Goal: Task Accomplishment & Management: Use online tool/utility

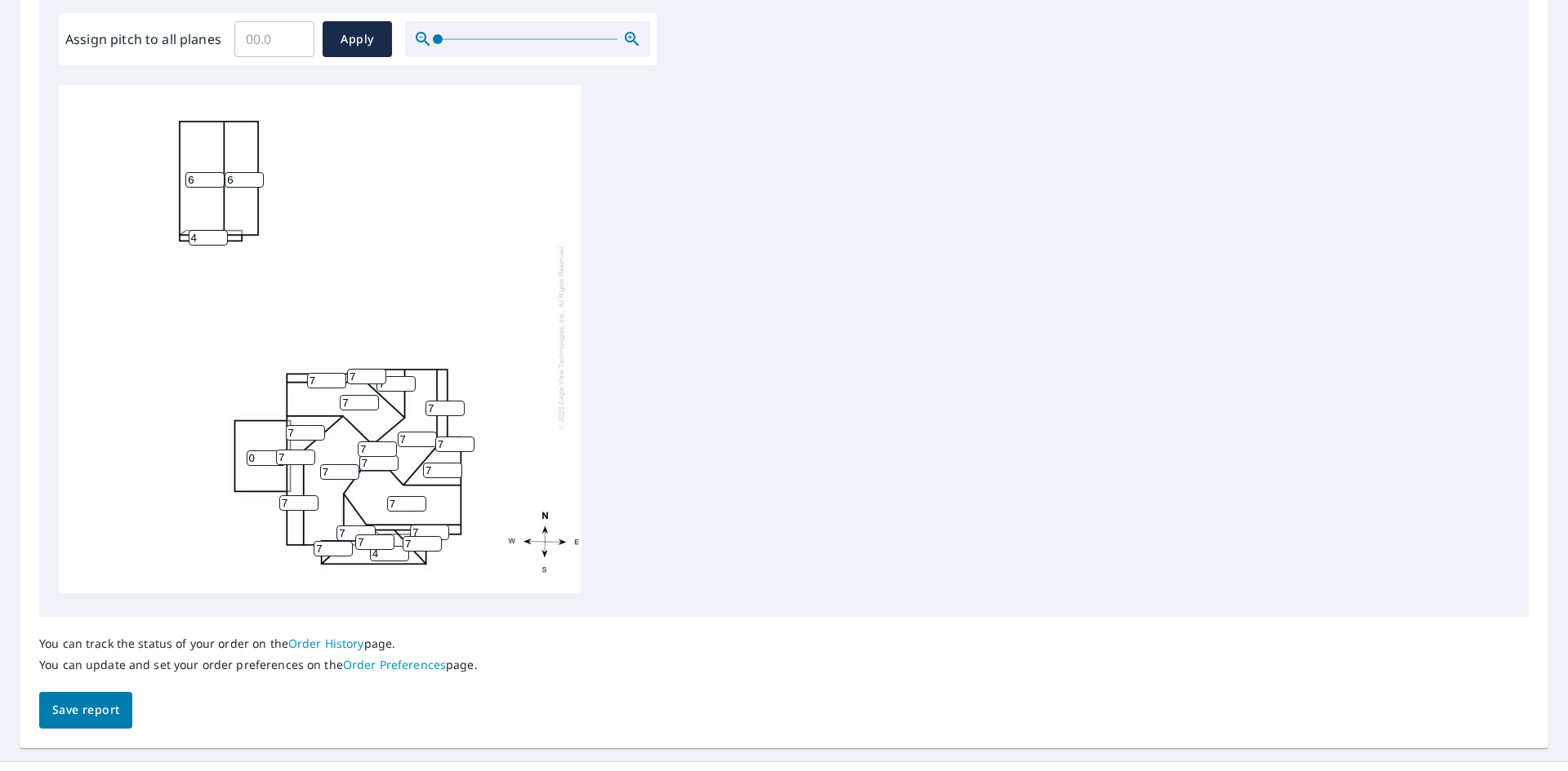
scroll to position [490, 0]
drag, startPoint x: 325, startPoint y: 374, endPoint x: 309, endPoint y: 367, distance: 17.5
click at [309, 372] on input "7" at bounding box center [326, 380] width 39 height 16
drag, startPoint x: 322, startPoint y: 368, endPoint x: 302, endPoint y: 364, distance: 20.4
click at [302, 364] on div "7 6 7 7 7 0 6 4 7 7 7 7 7 7 7 4 10 7 7 7 7 7 7 7 7" at bounding box center [320, 337] width 523 height 513
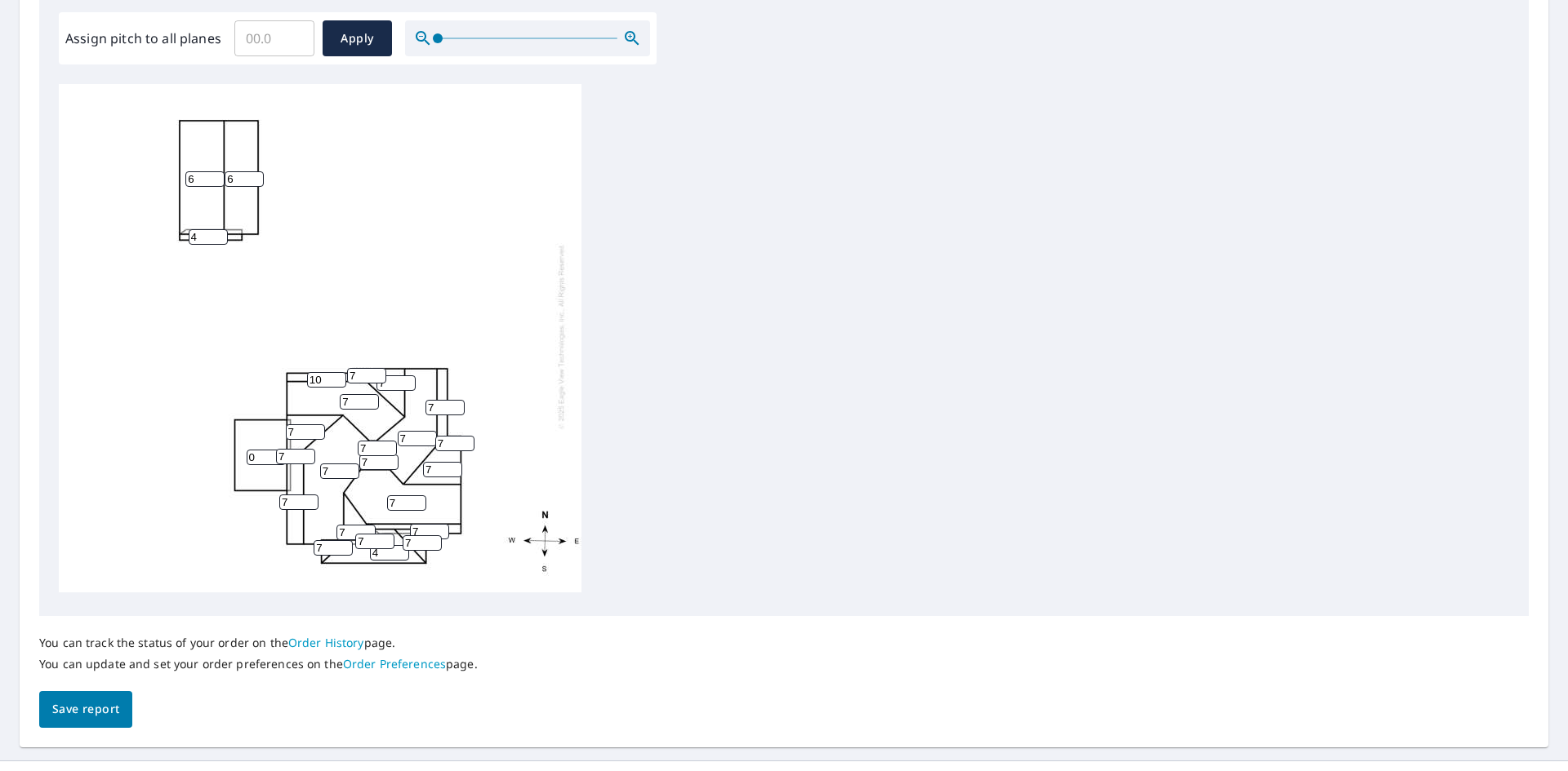
type input "10"
drag, startPoint x: 304, startPoint y: 417, endPoint x: 283, endPoint y: 417, distance: 21.0
click at [283, 417] on div "7 6 7 7 7 0 6 4 7 7 7 7 7 7 7 4 10 7 7 7 7 7 7 7 7" at bounding box center [320, 337] width 523 height 513
drag, startPoint x: 294, startPoint y: 446, endPoint x: 276, endPoint y: 446, distance: 18.0
click at [276, 449] on input "7" at bounding box center [295, 457] width 39 height 16
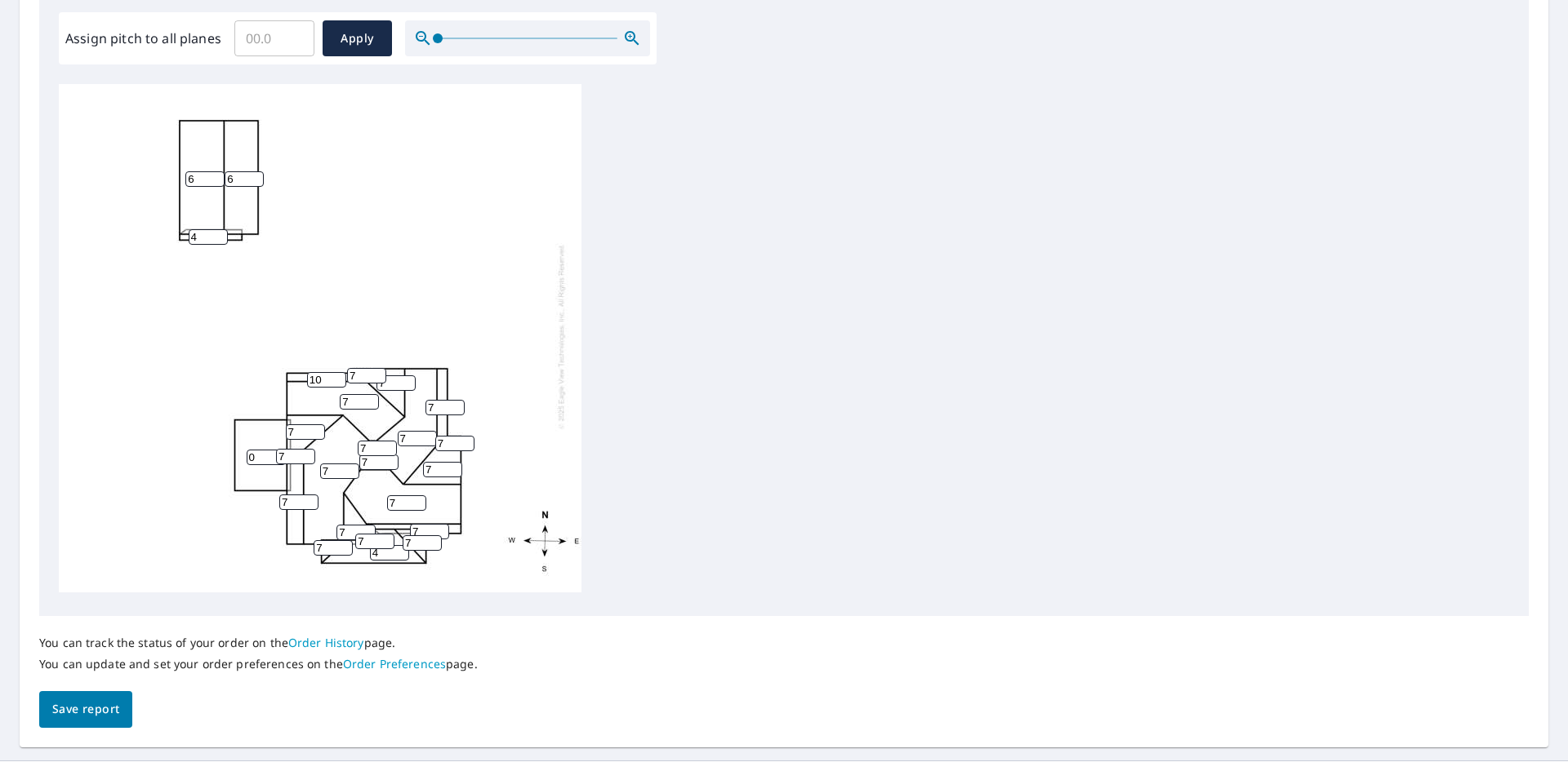
drag, startPoint x: 322, startPoint y: 368, endPoint x: 301, endPoint y: 367, distance: 21.0
click at [301, 367] on div "7 6 7 7 7 0 6 4 7 7 7 7 7 7 7 4 10 7 7 7 7 7 7 7 7" at bounding box center [320, 337] width 523 height 513
drag, startPoint x: 307, startPoint y: 415, endPoint x: 276, endPoint y: 420, distance: 31.4
click at [276, 420] on div "7 6 7 7 7 0 6 4 7 7 7 7 7 7 7 4 10 7 7 7 7 7 7 7 7" at bounding box center [320, 337] width 523 height 513
paste input "10"
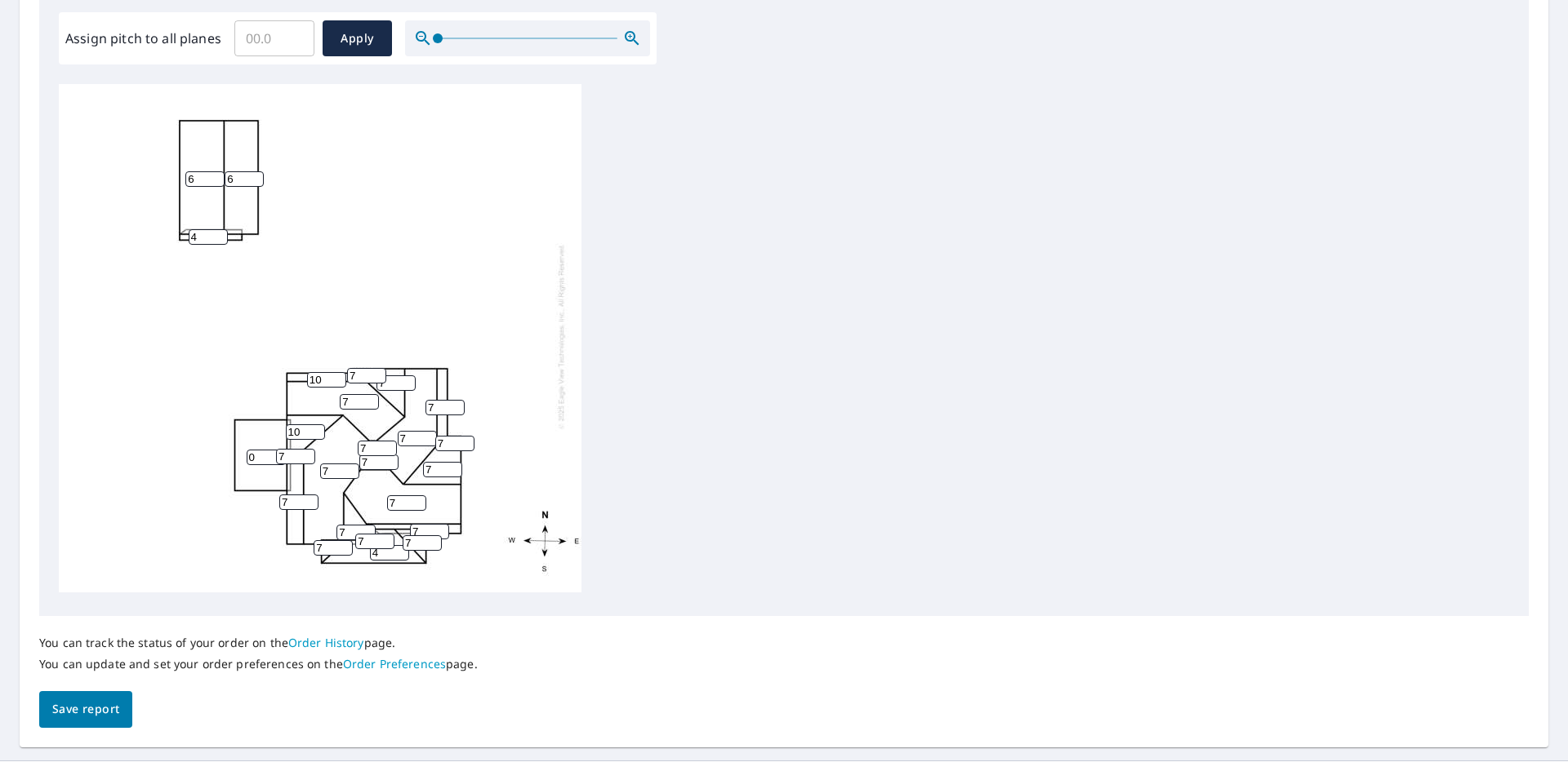
type input "10"
drag, startPoint x: 291, startPoint y: 443, endPoint x: 270, endPoint y: 439, distance: 21.4
click at [270, 439] on div "7 6 7 7 7 0 6 4 7 7 10 7 7 7 7 4 10 7 7 7 7 7 7 7 7" at bounding box center [320, 337] width 523 height 513
paste input "10"
type input "10"
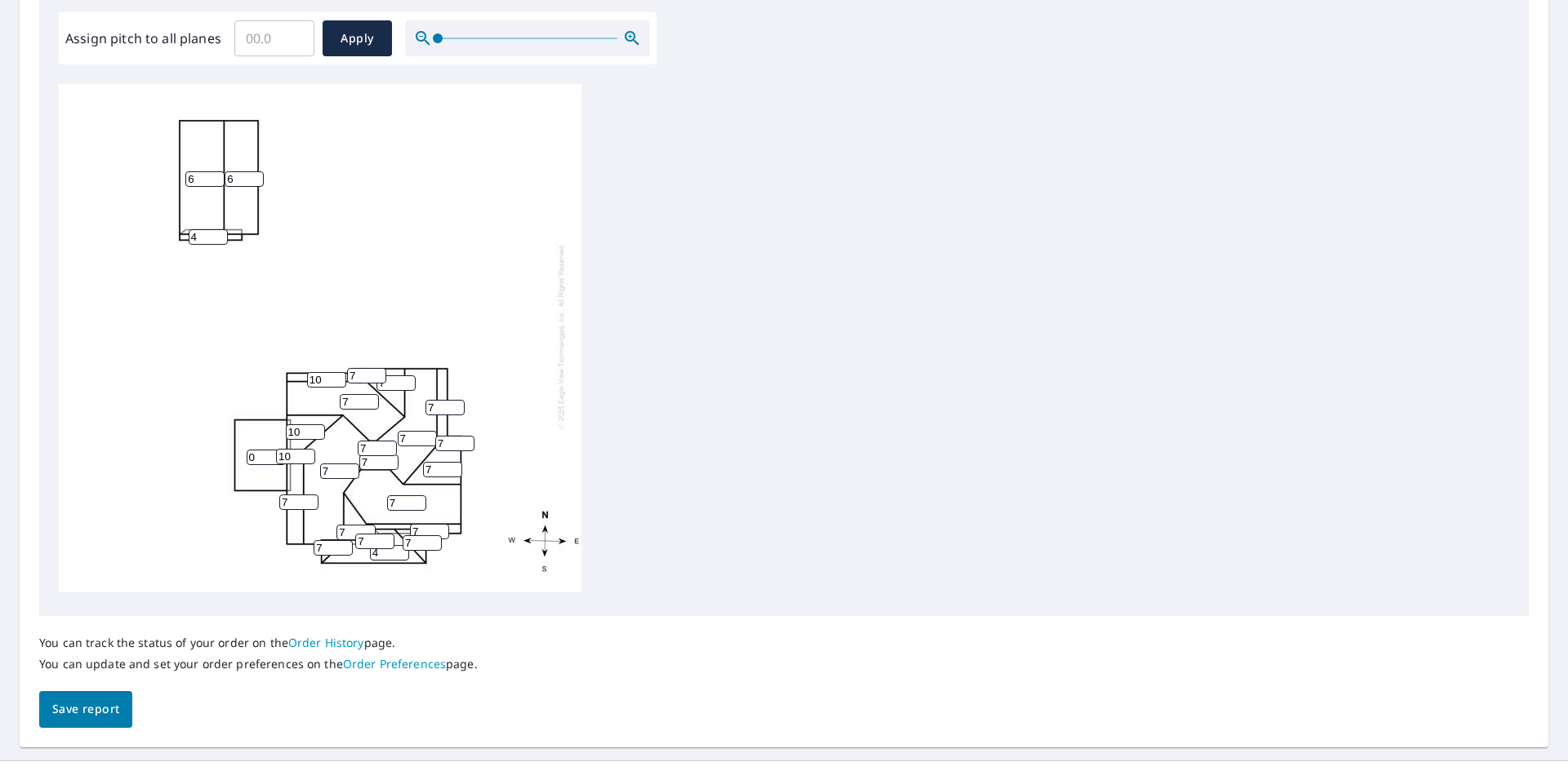
drag, startPoint x: 302, startPoint y: 497, endPoint x: 276, endPoint y: 488, distance: 27.5
click at [276, 488] on div "7 6 7 7 7 0 6 4 7 7 10 7 7 7 7 4 10 7 7 7 7 7 7 7 10" at bounding box center [320, 337] width 523 height 513
paste input "10"
type input "10"
drag, startPoint x: 340, startPoint y: 459, endPoint x: 306, endPoint y: 459, distance: 34.0
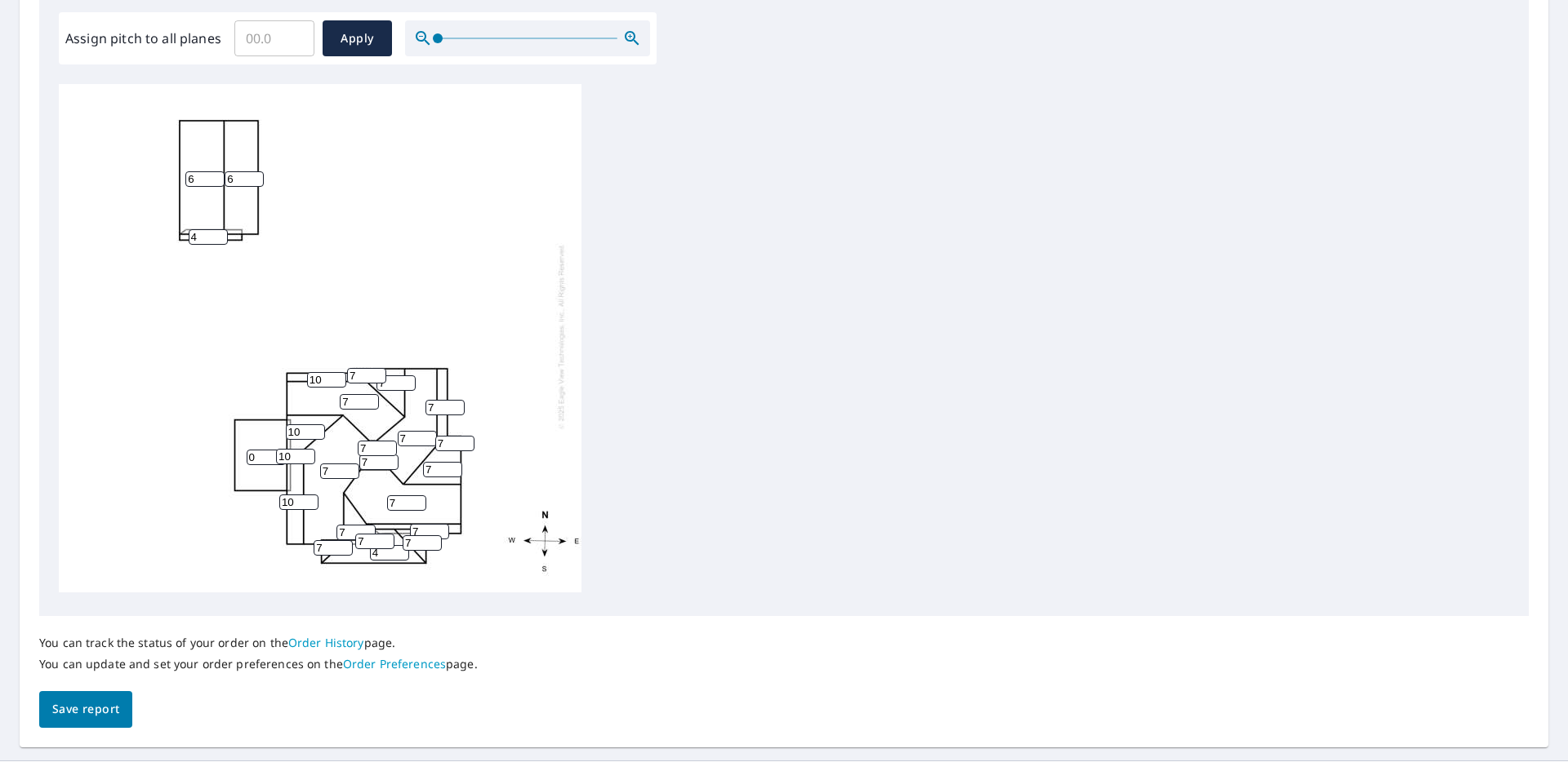
click at [306, 459] on div "7 6 7 7 7 0 6 4 7 10 10 7 7 7 7 4 10 7 7 7 7 7 7 7 10" at bounding box center [320, 337] width 523 height 513
paste input "10"
type input "10"
drag, startPoint x: 369, startPoint y: 451, endPoint x: 338, endPoint y: 450, distance: 31.0
click at [338, 450] on div "10 6 7 7 7 0 6 4 7 10 10 7 7 7 7 4 10 7 7 7 7 7 7 7 10" at bounding box center [320, 337] width 523 height 513
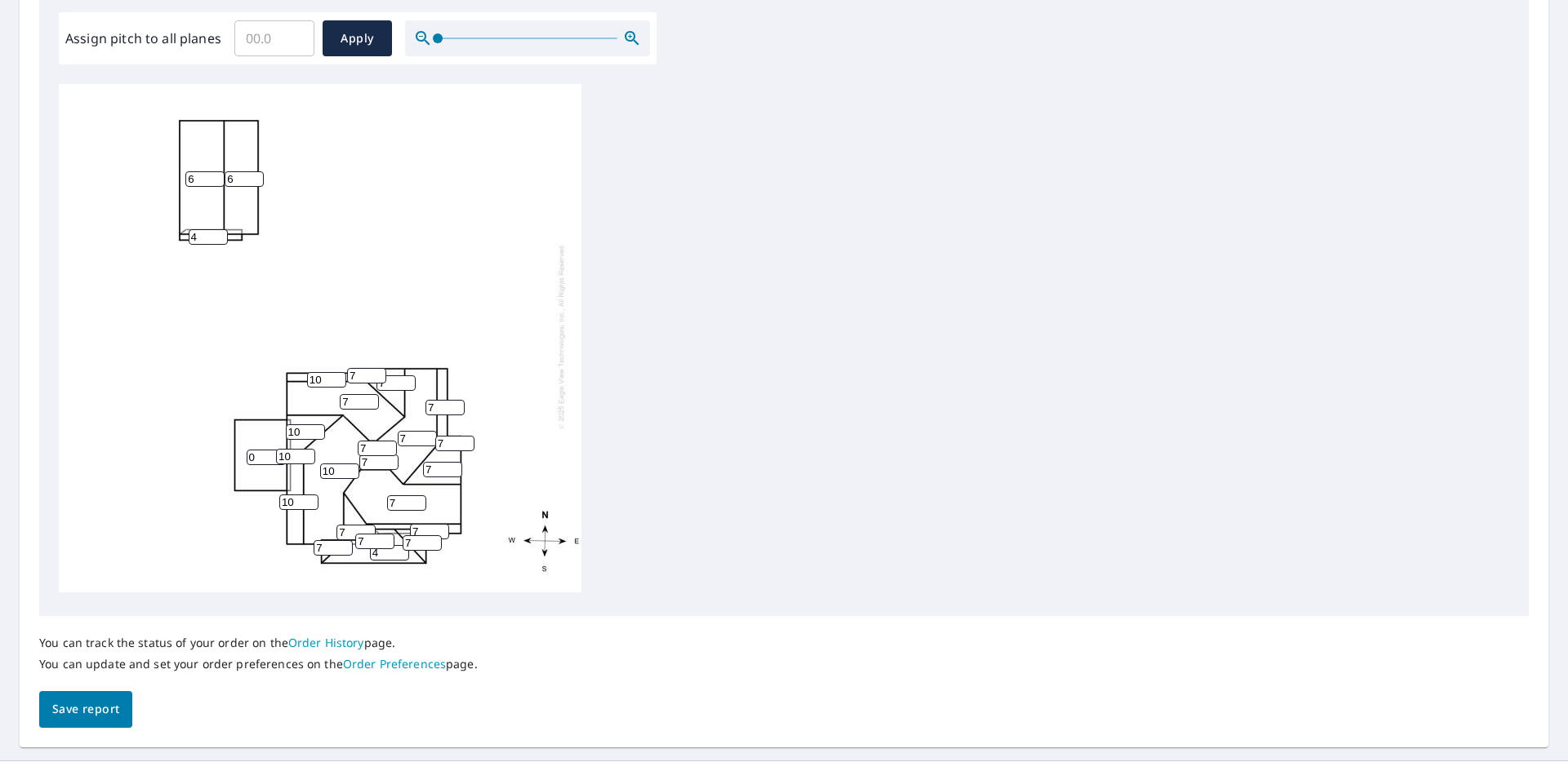
paste input "10"
type input "10"
drag, startPoint x: 371, startPoint y: 433, endPoint x: 342, endPoint y: 433, distance: 29.0
click at [343, 433] on div "10 6 7 7 7 0 6 4 7 10 10 7 7 7 7 4 10 10 7 7 7 7 7 7 10" at bounding box center [320, 337] width 523 height 513
paste input "10"
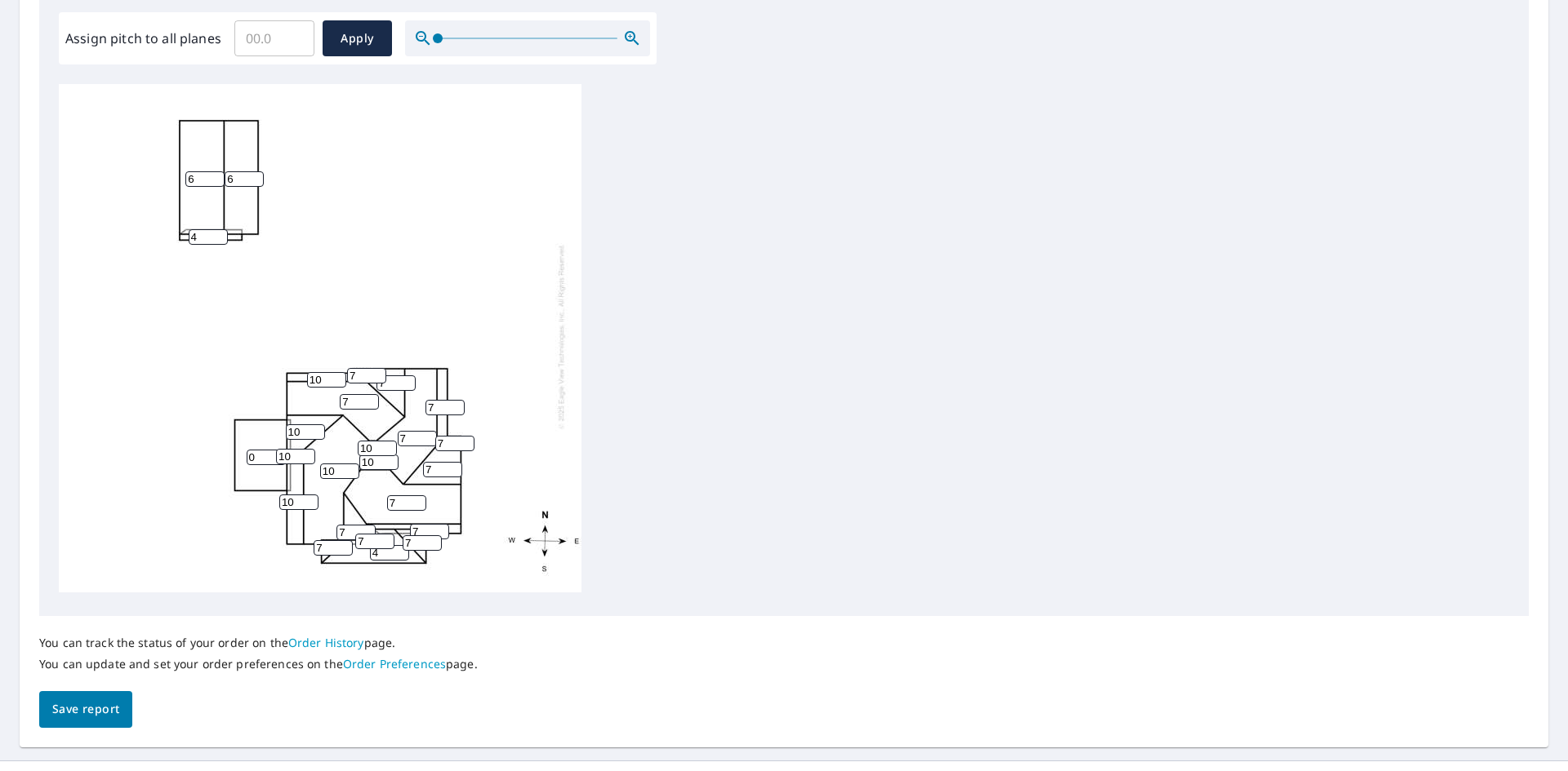
type input "10"
paste input "10"
drag, startPoint x: 421, startPoint y: 425, endPoint x: 393, endPoint y: 427, distance: 28.1
click at [393, 427] on div "10 6 7 7 7 0 6 4 7 10 10 7 7 7 7 4 10 10 7 7 7 7 10 7 10" at bounding box center [320, 337] width 523 height 513
type input "10"
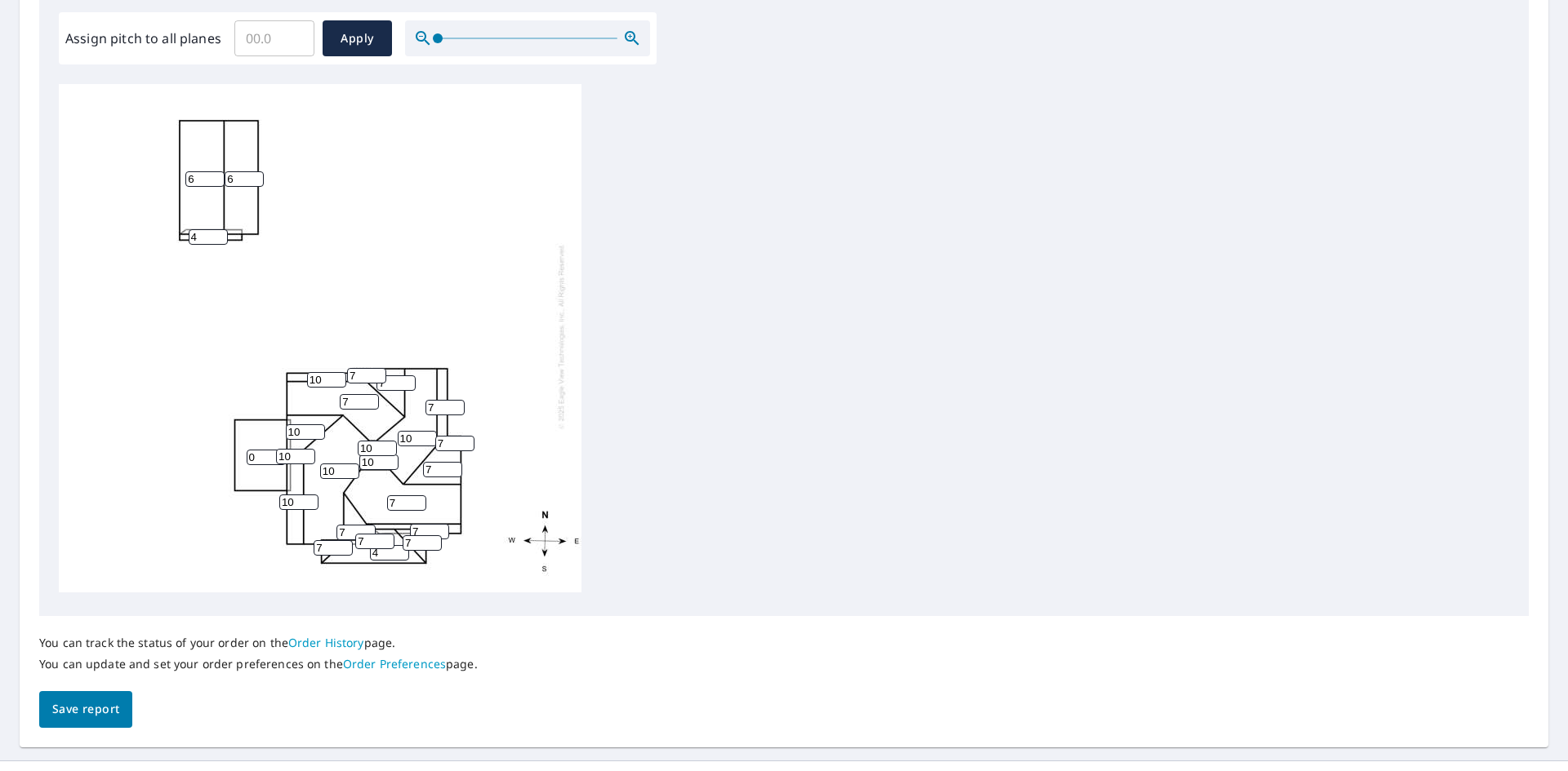
drag, startPoint x: 438, startPoint y: 393, endPoint x: 418, endPoint y: 395, distance: 20.1
click at [418, 395] on div "10 6 7 7 10 0 6 4 7 10 10 7 7 7 7 4 10 10 7 7 7 7 10 7 10" at bounding box center [320, 337] width 523 height 513
drag, startPoint x: 435, startPoint y: 454, endPoint x: 416, endPoint y: 453, distance: 19.0
click at [416, 453] on div "10 6 7 7 10 0 6 4 7 10 10 7 7 7 7 4 10 10 7 7 7 7 10 7 10" at bounding box center [320, 337] width 523 height 513
paste input "10"
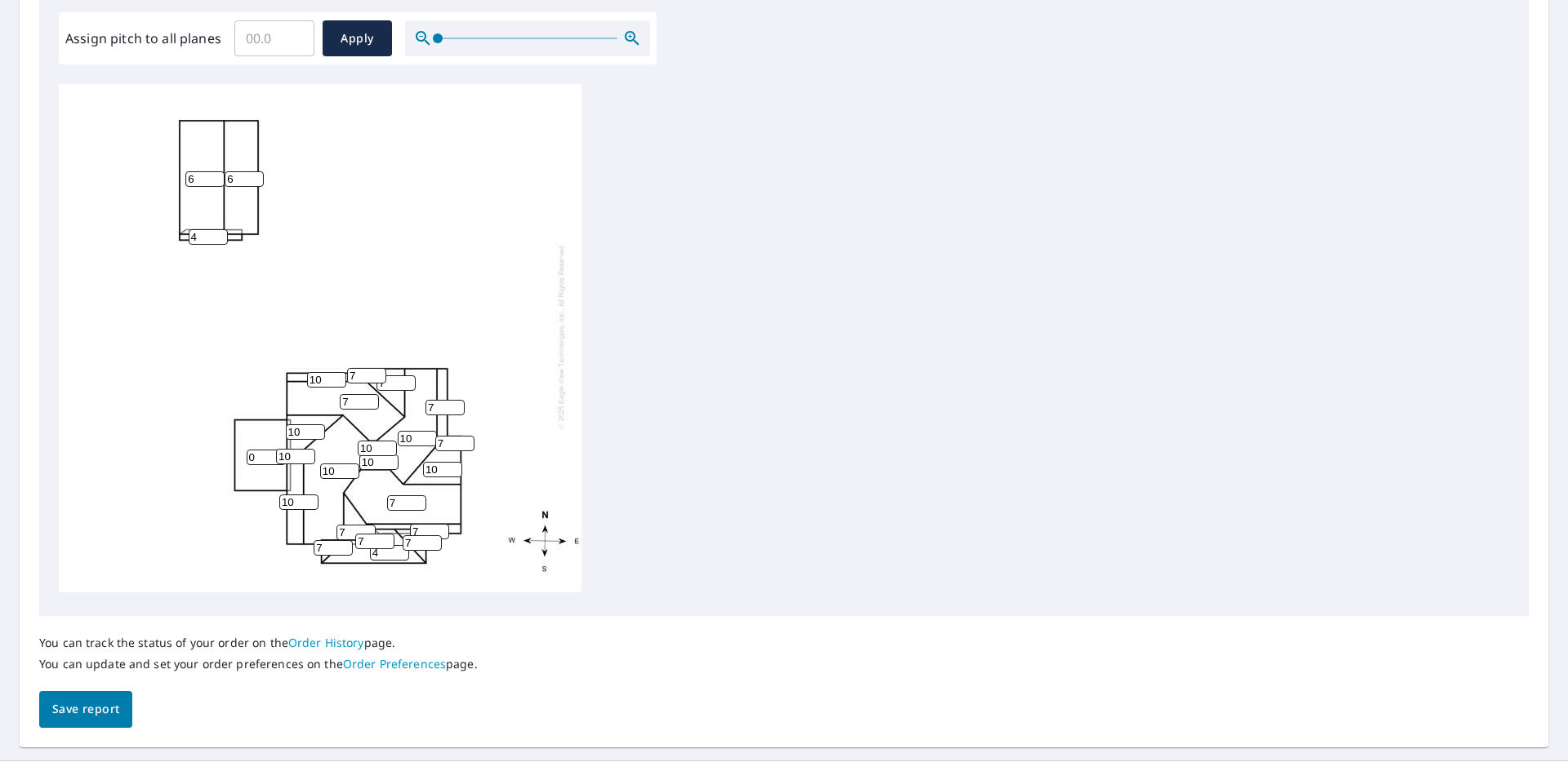
type input "10"
drag, startPoint x: 399, startPoint y: 494, endPoint x: 379, endPoint y: 490, distance: 20.4
click at [379, 490] on div "10 6 7 7 10 0 6 4 10 10 10 7 7 7 7 4 10 10 7 7 7 7 10 7 10" at bounding box center [320, 337] width 523 height 513
paste input "10"
type input "10"
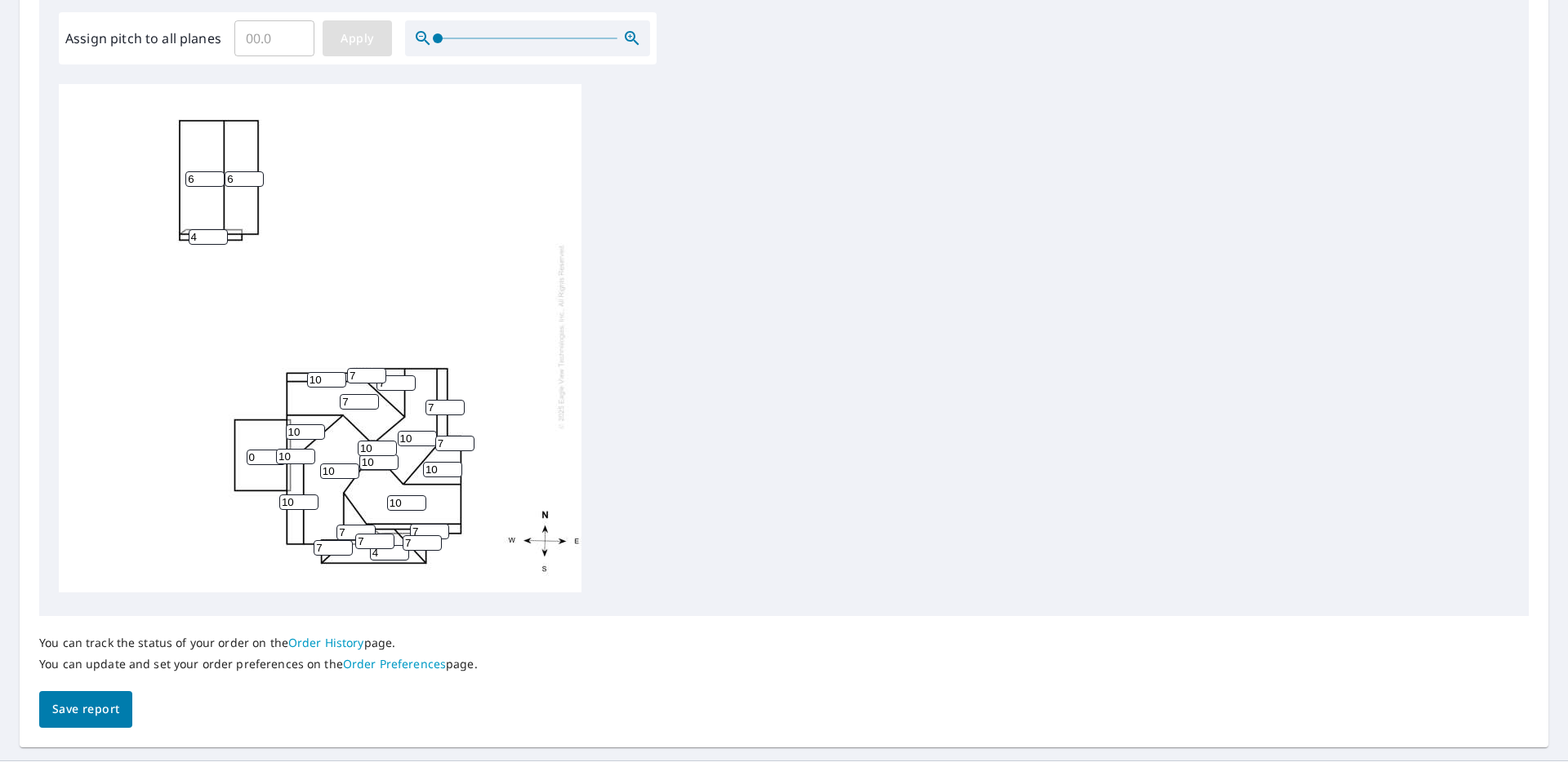
click at [345, 47] on span "Apply" at bounding box center [357, 39] width 43 height 21
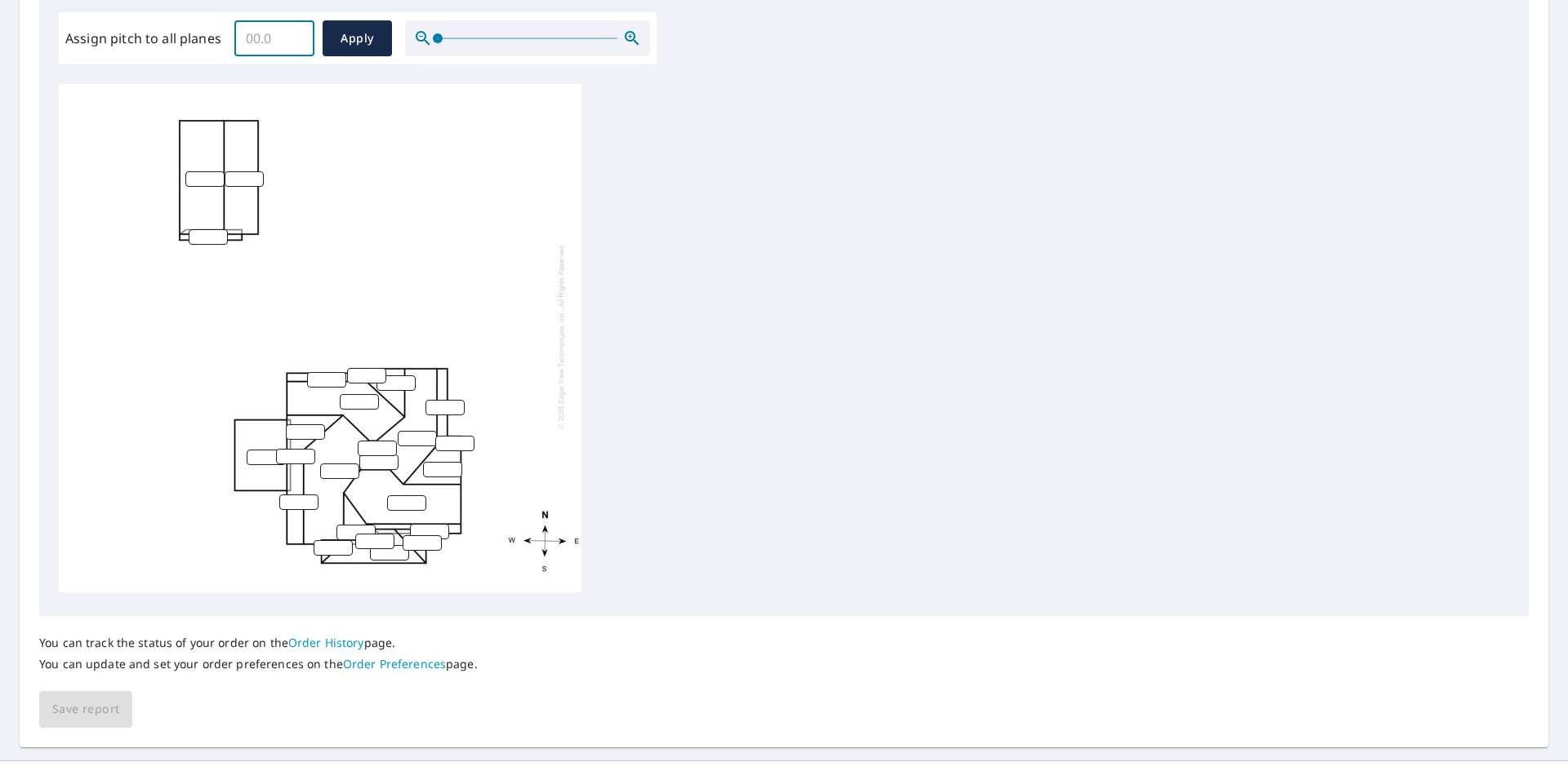
click at [266, 51] on input "Assign pitch to all planes" at bounding box center [274, 38] width 80 height 46
type input "10"
click at [346, 44] on span "Apply" at bounding box center [357, 39] width 43 height 21
type input "10"
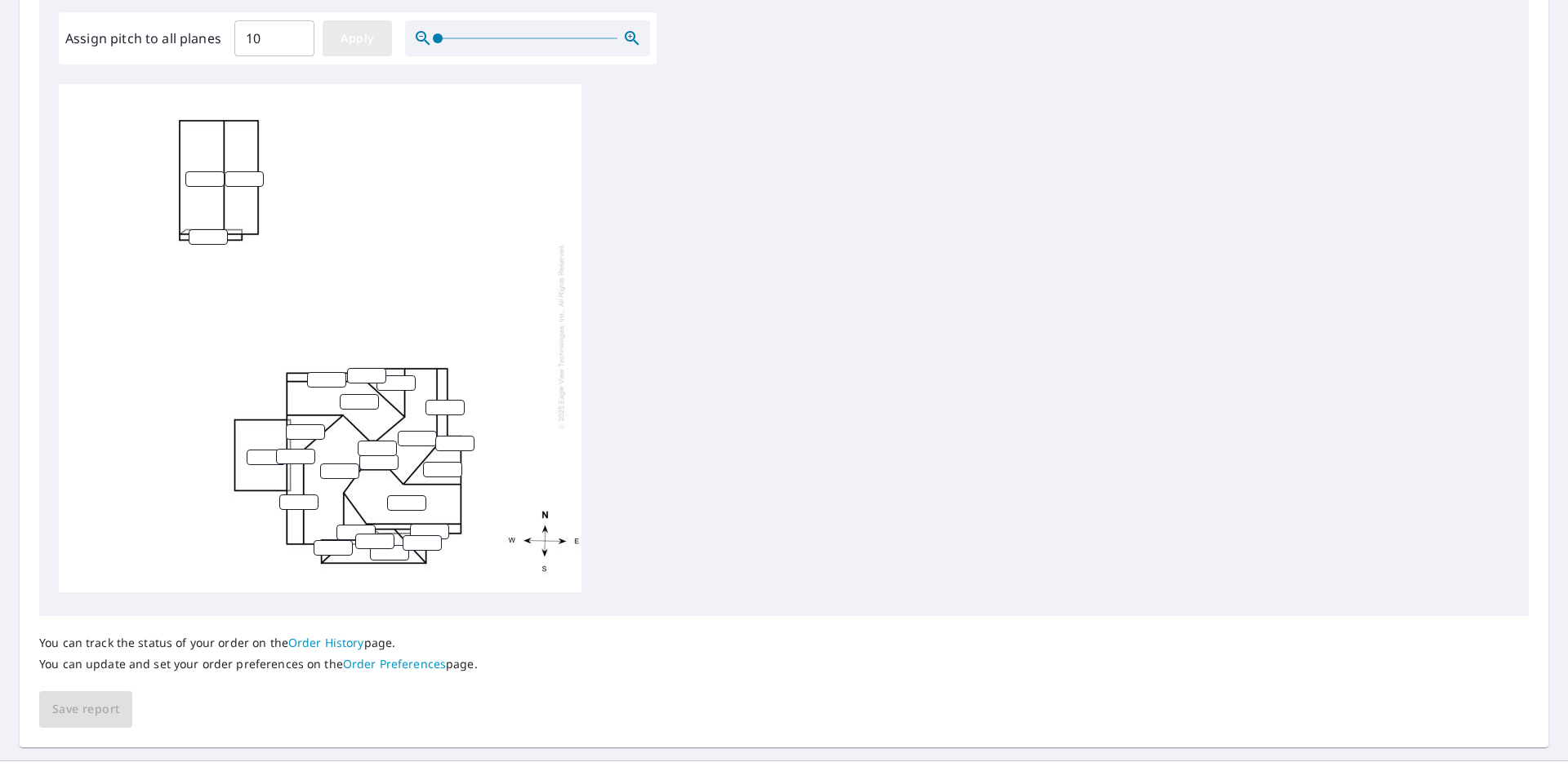
type input "10"
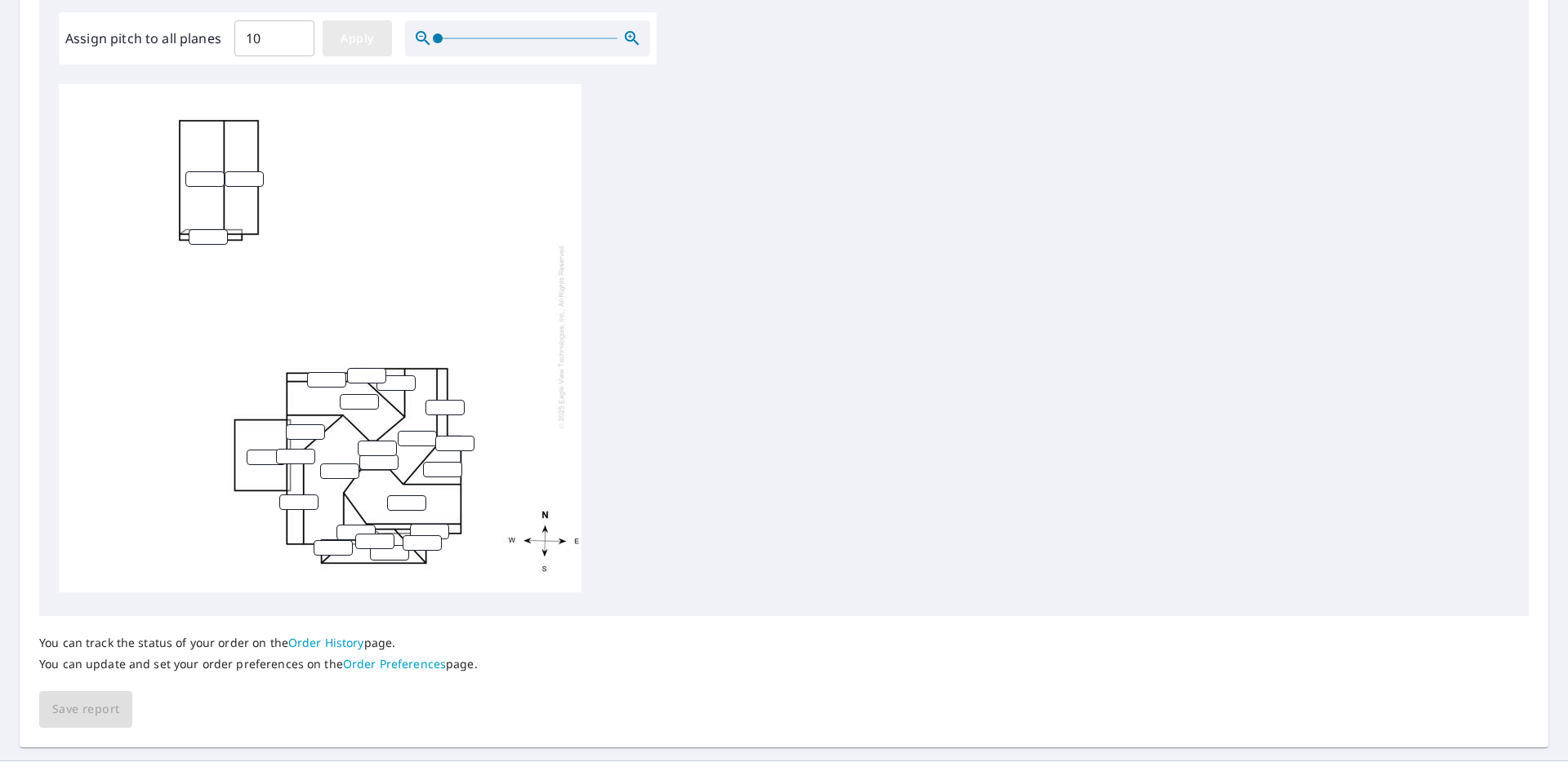
type input "10"
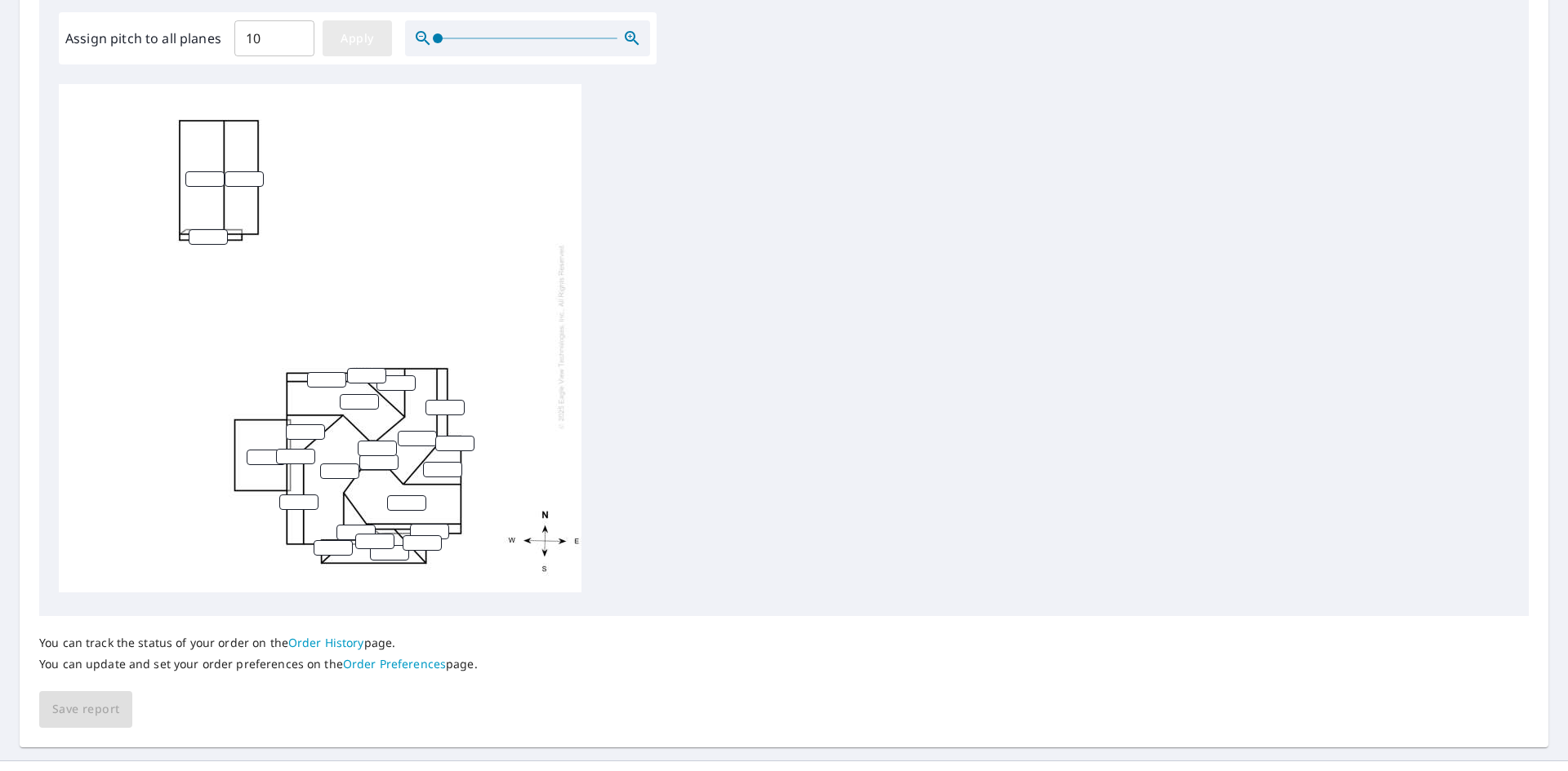
type input "10"
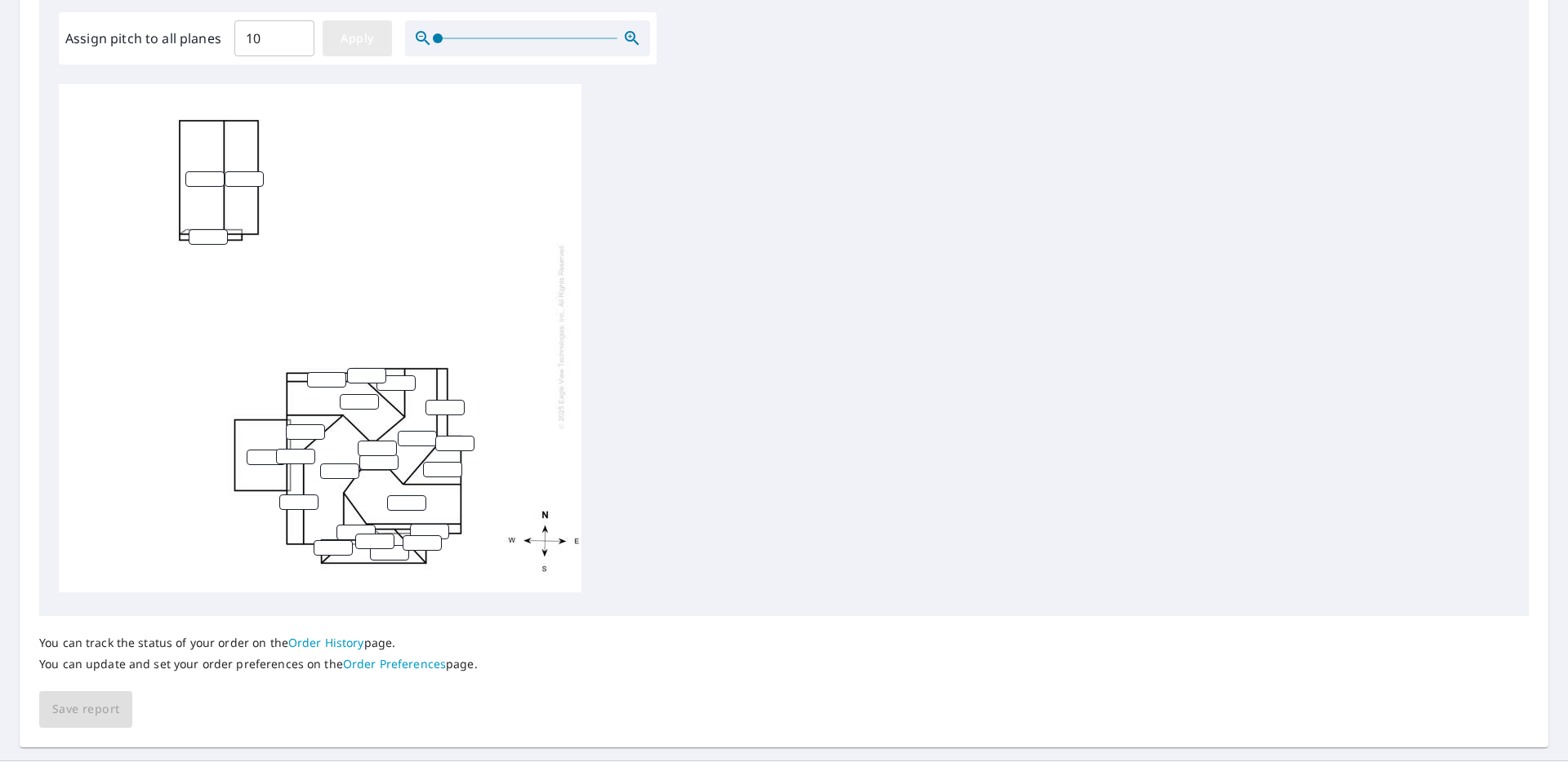
type input "10"
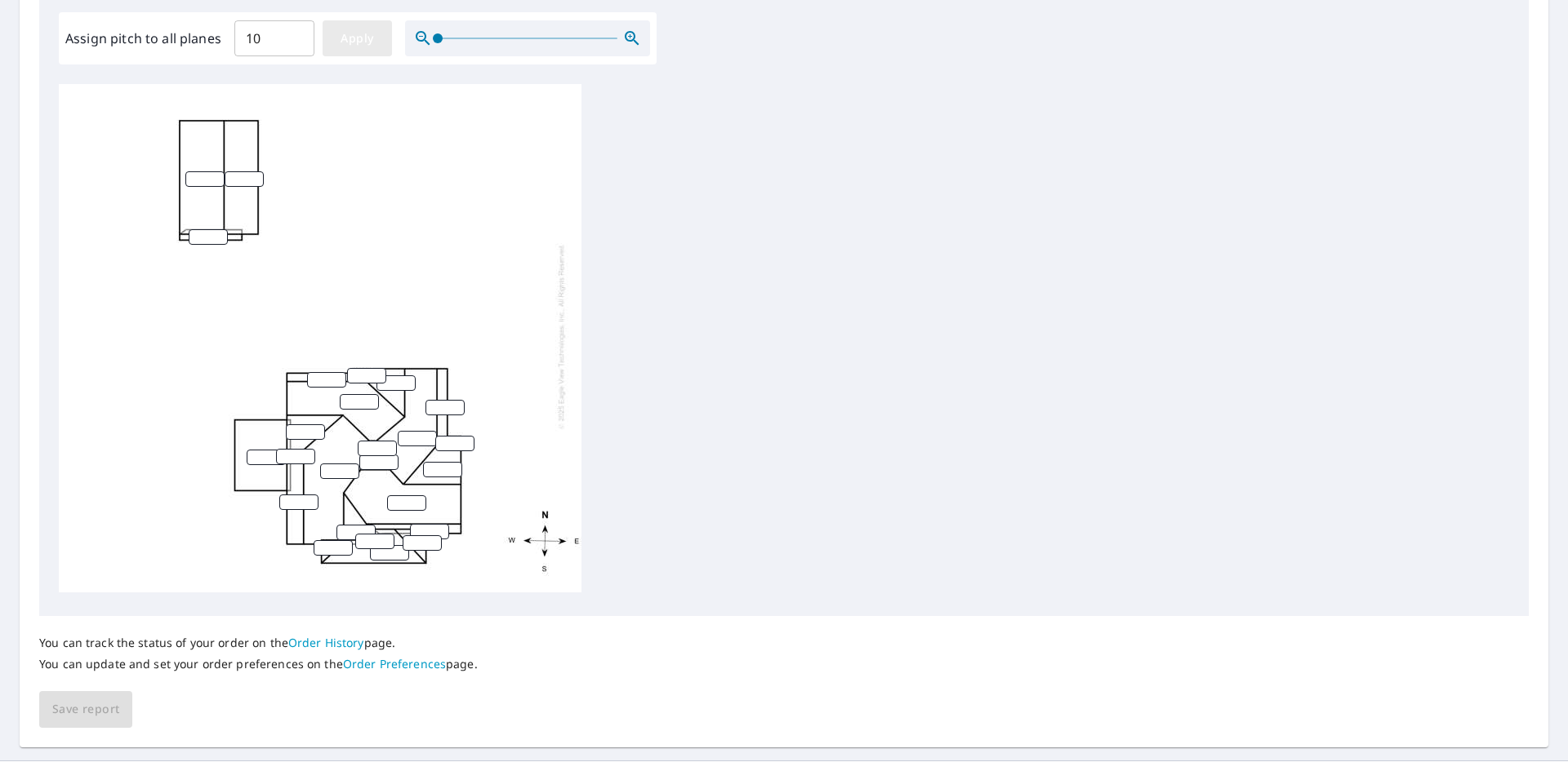
type input "10"
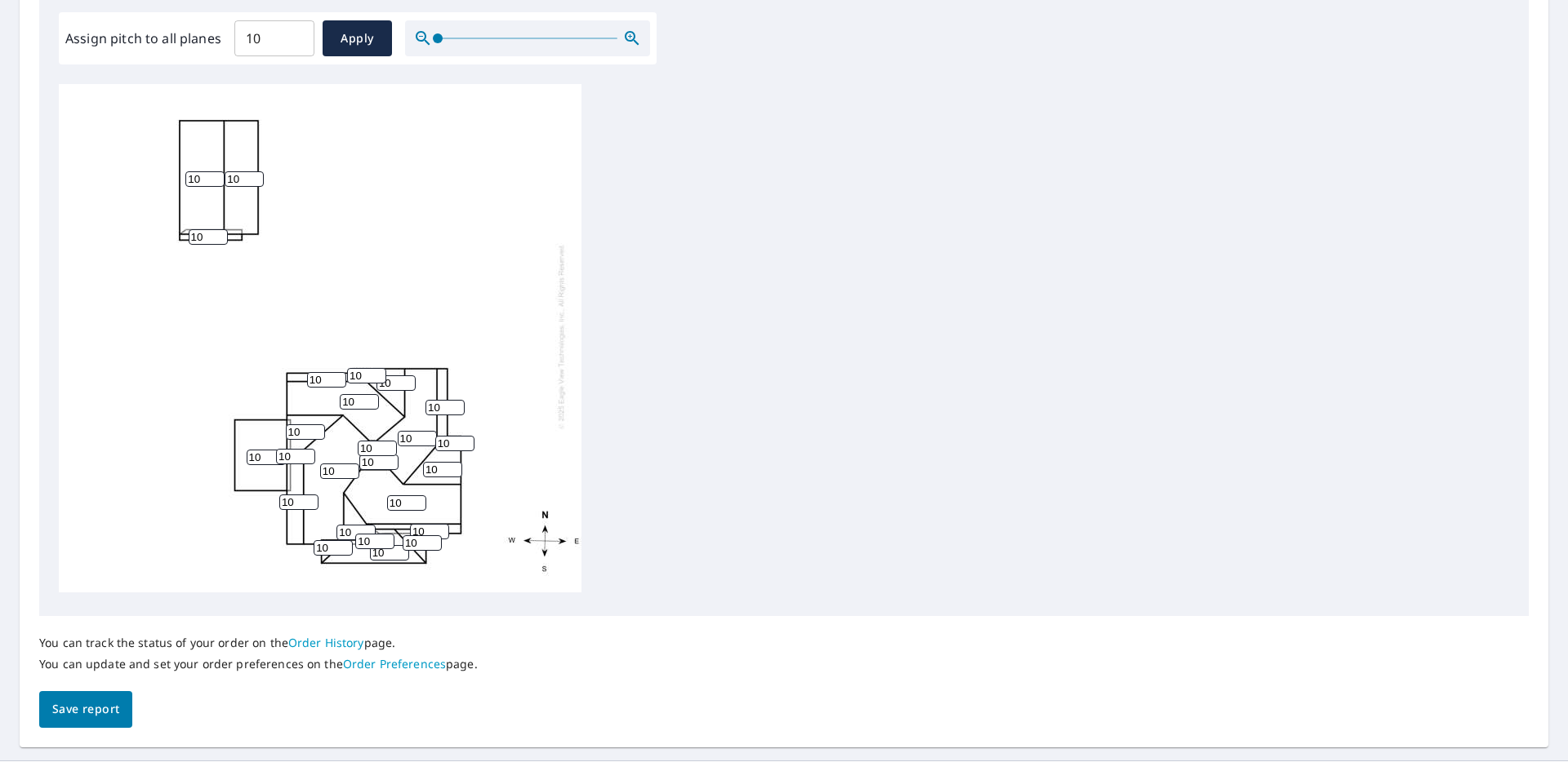
drag, startPoint x: 204, startPoint y: 171, endPoint x: 174, endPoint y: 167, distance: 30.3
click at [174, 167] on div "10 10 10 10 10 10 10 10 10 10 10 10 10 10 10 10 10 10 10 10 10 10 10 10 10" at bounding box center [320, 337] width 523 height 513
type input "4"
drag, startPoint x: 242, startPoint y: 167, endPoint x: 207, endPoint y: 171, distance: 35.2
click at [212, 164] on div "10 4 10 10 10 10 10 10 10 10 10 10 10 10 10 10 10 10 10 10 10 10 10 10 10" at bounding box center [320, 337] width 523 height 513
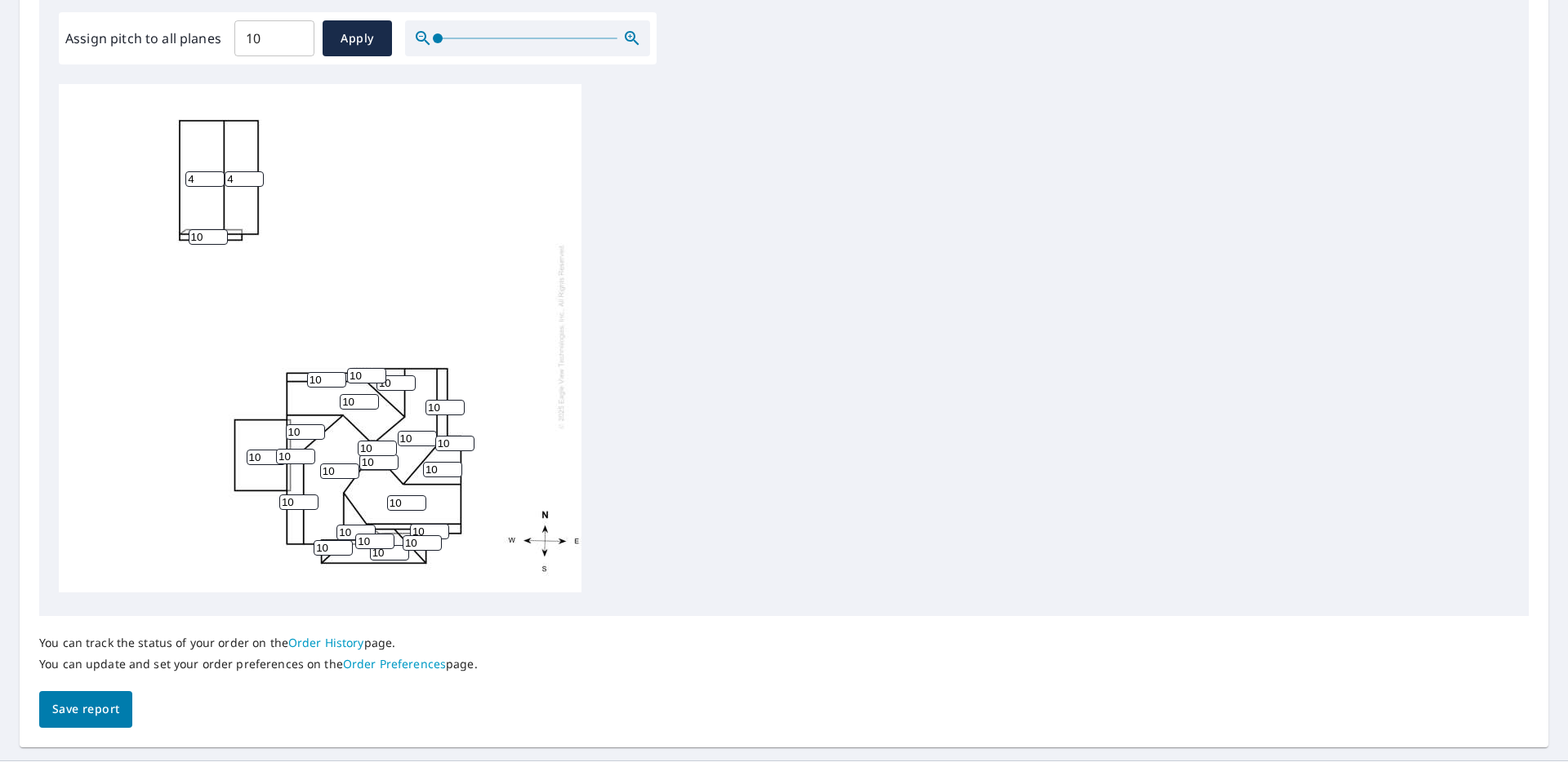
type input "4"
drag, startPoint x: 206, startPoint y: 221, endPoint x: 180, endPoint y: 221, distance: 26.0
click at [180, 221] on div "10 4 10 10 10 10 4 10 10 10 10 10 10 10 10 4 10 10 10 10 10 10 10 10 10" at bounding box center [320, 337] width 523 height 513
type input "4"
click at [625, 292] on div "10 4 10 10 10 10 4 10 10 10 10 10 10 10 10 4 10 10 10 10 10 10 10 10 10" at bounding box center [784, 340] width 1450 height 513
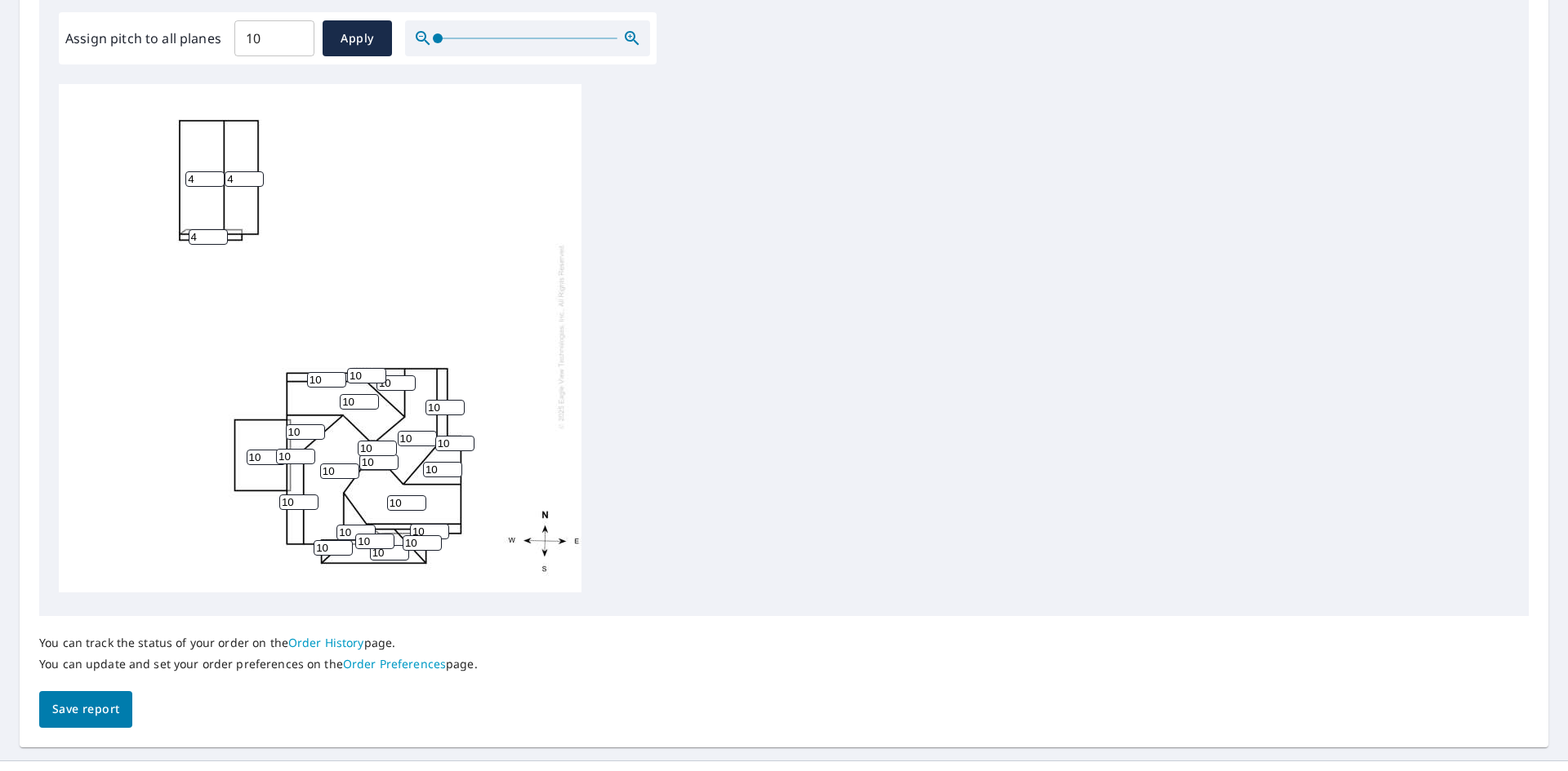
drag, startPoint x: 265, startPoint y: 446, endPoint x: 207, endPoint y: 448, distance: 58.0
click at [211, 446] on div "10 4 10 10 10 10 4 10 10 10 10 10 10 10 10 4 10 10 10 10 10 10 10 10 10" at bounding box center [320, 337] width 523 height 513
click at [587, 433] on div "10 4 10 10 10 4 4 10 10 10 10 10 10 10 10 4 10 10 10 10 10 10 10 10 10" at bounding box center [784, 340] width 1450 height 513
drag, startPoint x: 263, startPoint y: 442, endPoint x: 220, endPoint y: 438, distance: 43.2
click at [220, 438] on div "10 4 10 10 10 4 4 10 10 10 10 10 10 10 10 4 10 10 10 10 10 10 10 10 10" at bounding box center [320, 337] width 523 height 513
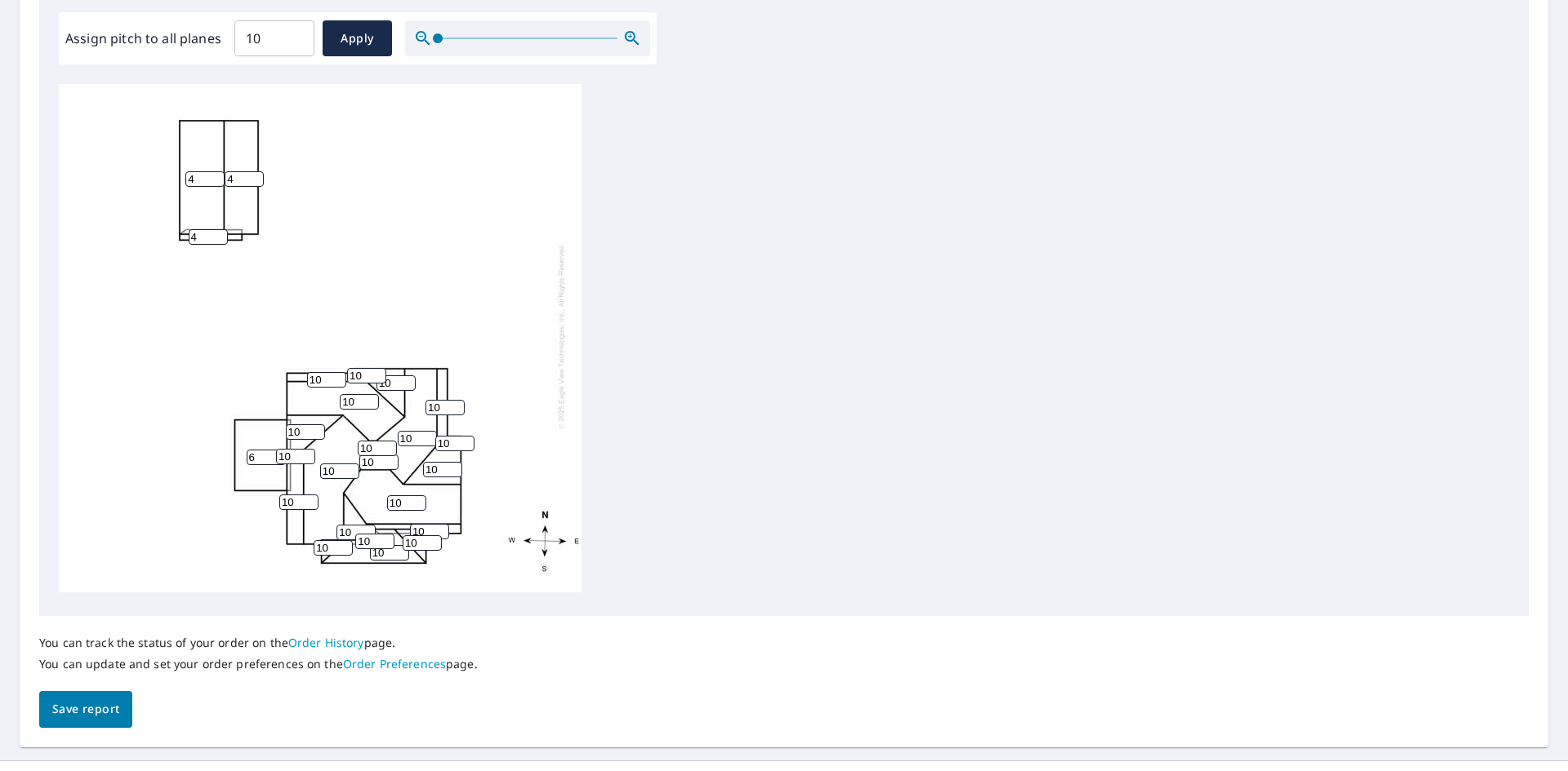
type input "6"
drag, startPoint x: 235, startPoint y: 170, endPoint x: 203, endPoint y: 166, distance: 32.2
click at [205, 165] on div "10 4 10 10 10 6 4 10 10 10 10 10 10 10 10 4 10 10 10 10 10 10 10 10 10" at bounding box center [320, 337] width 523 height 513
type input "6"
drag, startPoint x: 203, startPoint y: 167, endPoint x: 180, endPoint y: 167, distance: 23.0
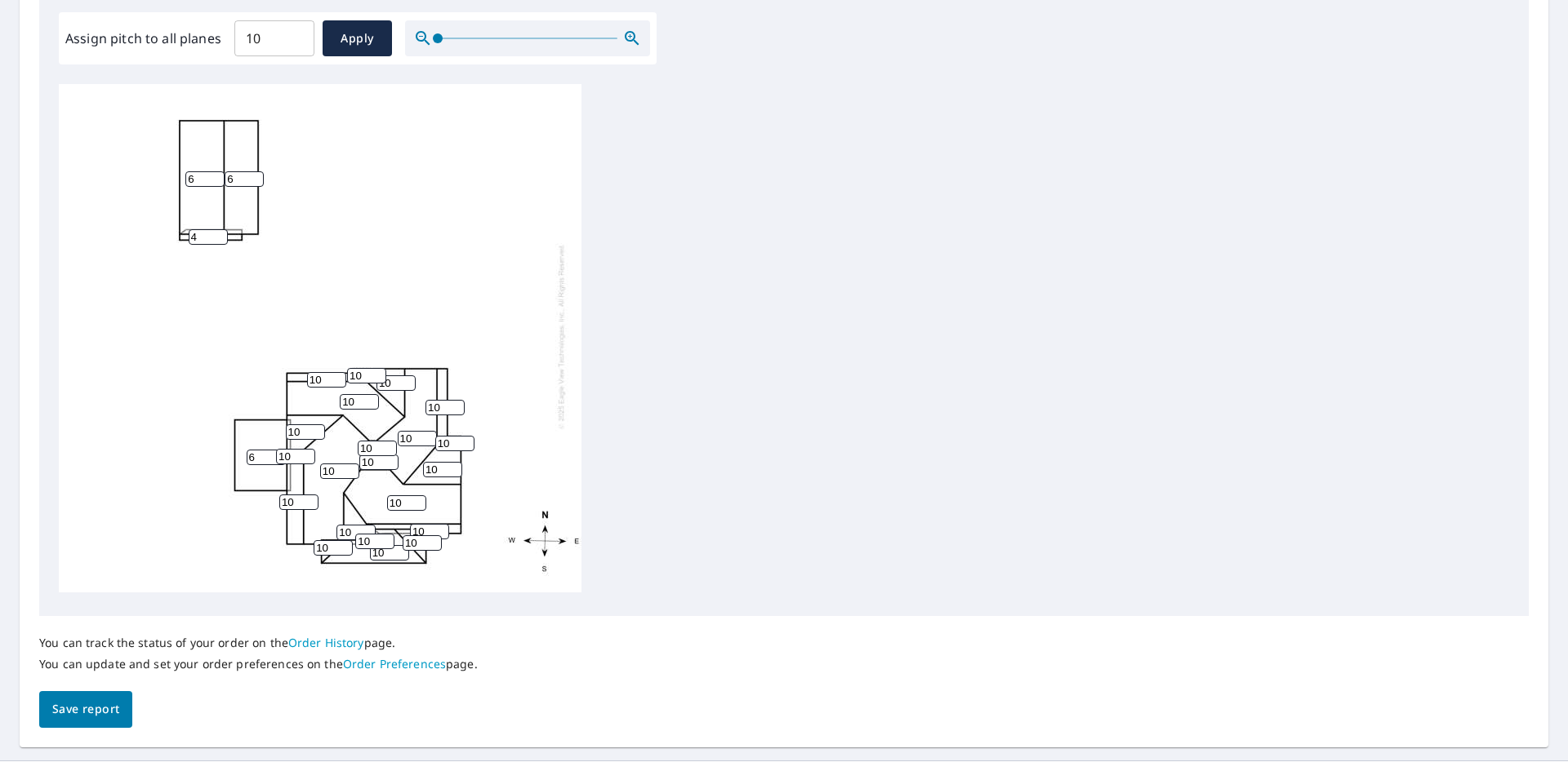
click at [180, 167] on div "10 6 10 10 10 6 6 10 10 10 10 10 10 10 10 4 10 10 10 10 10 10 10 10 10" at bounding box center [320, 337] width 523 height 513
type input "6"
drag, startPoint x: 210, startPoint y: 218, endPoint x: 175, endPoint y: 218, distance: 35.0
click at [175, 218] on div "10 6 10 10 10 6 6 10 10 10 10 10 10 10 10 4 10 10 10 10 10 10 10 10 10" at bounding box center [320, 337] width 523 height 513
type input "6"
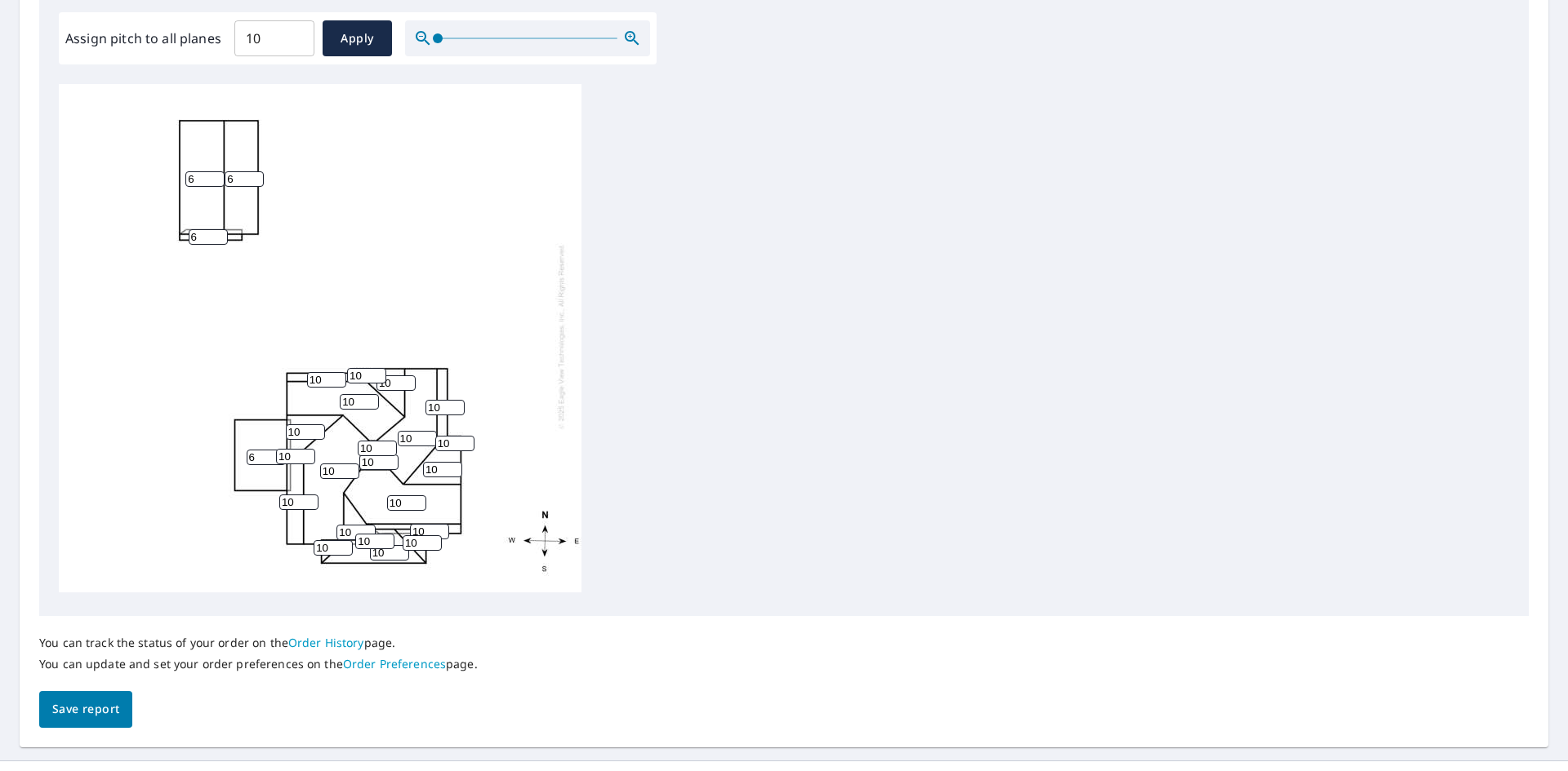
click at [257, 267] on div "10 6 10 10 10 6 6 10 10 10 10 10 10 10 10 6 10 10 10 10 10 10 10 10 10" at bounding box center [320, 337] width 523 height 513
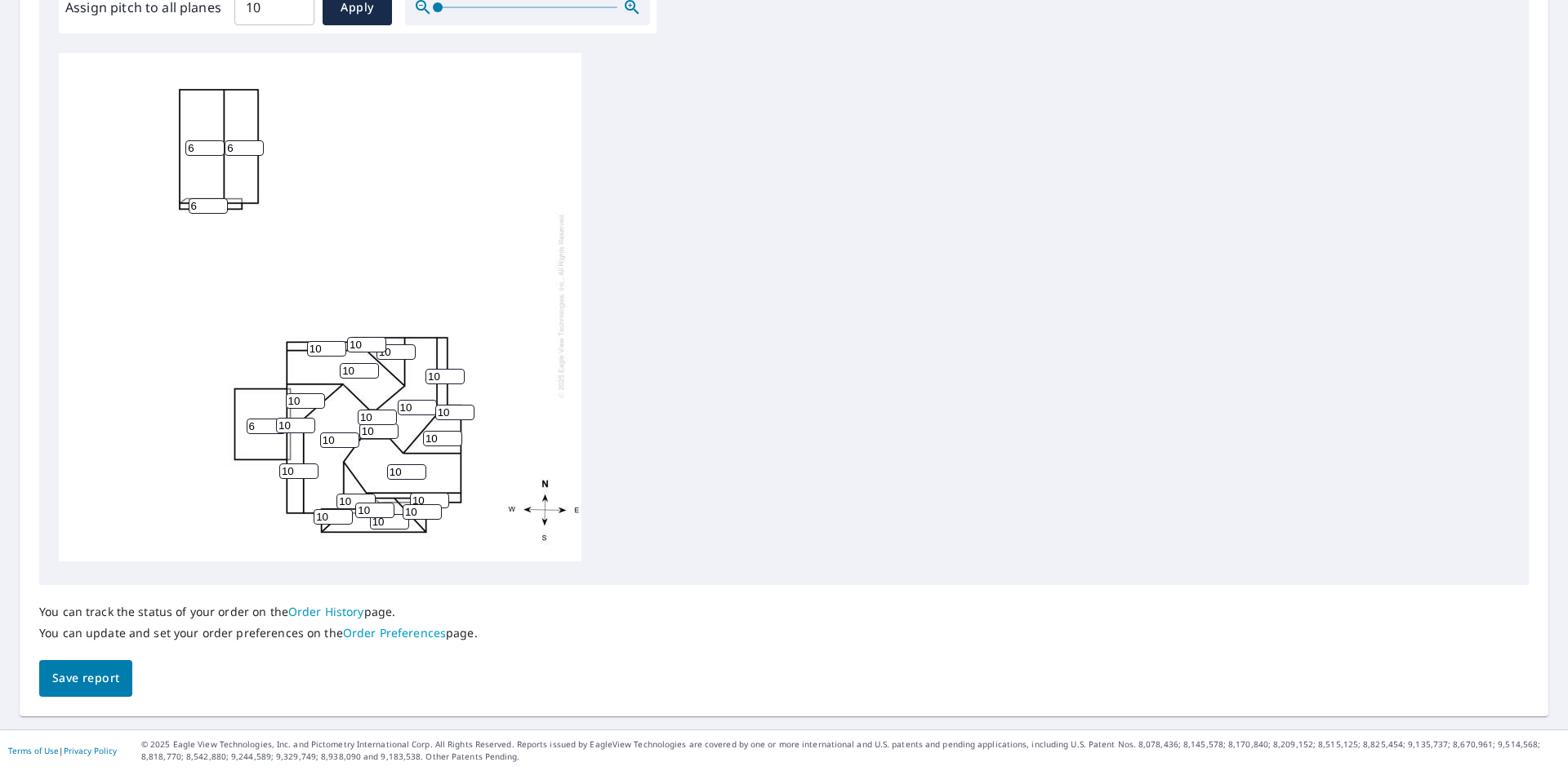
click at [88, 680] on span "Save report" at bounding box center [85, 679] width 67 height 21
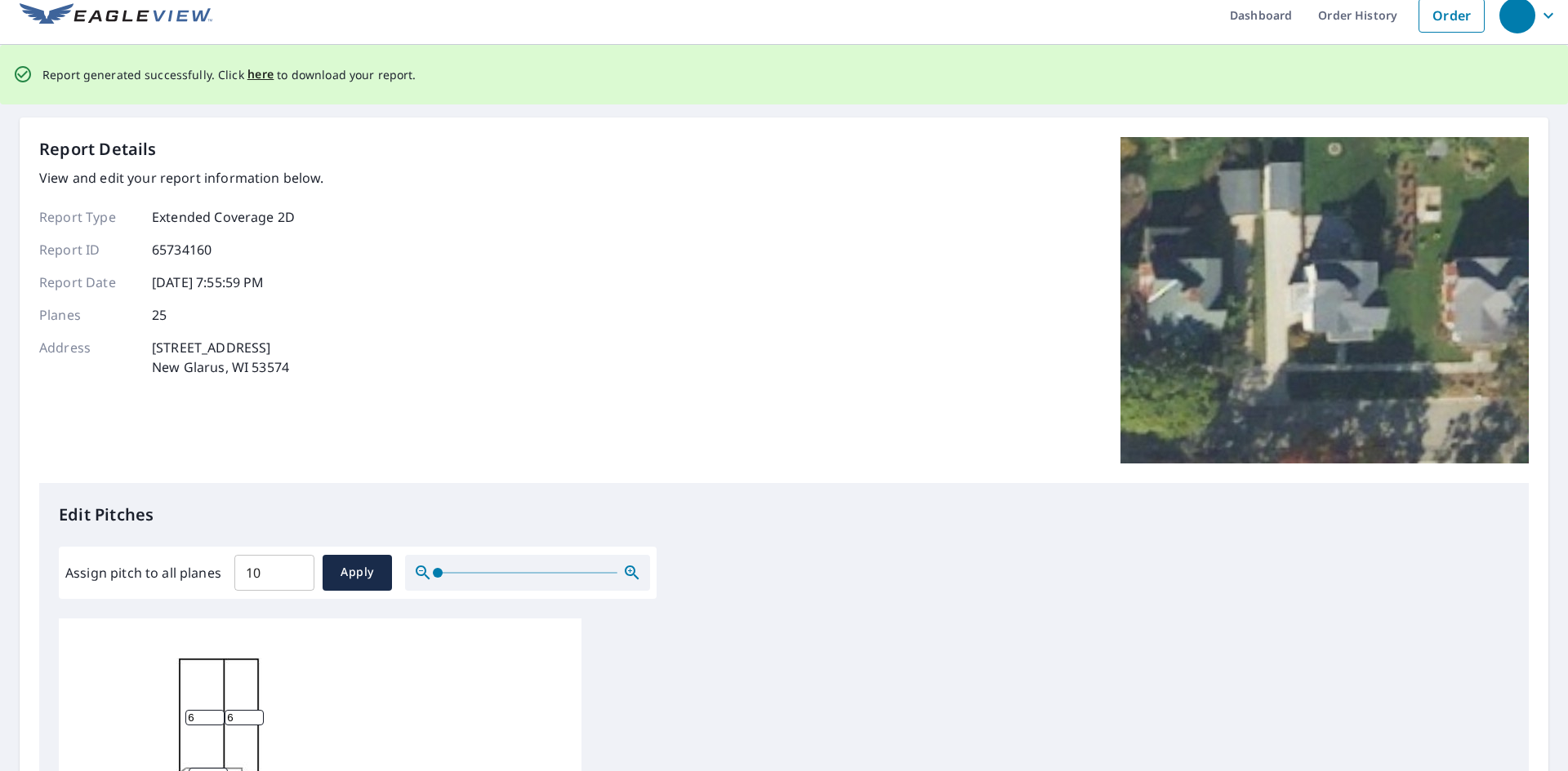
scroll to position [0, 0]
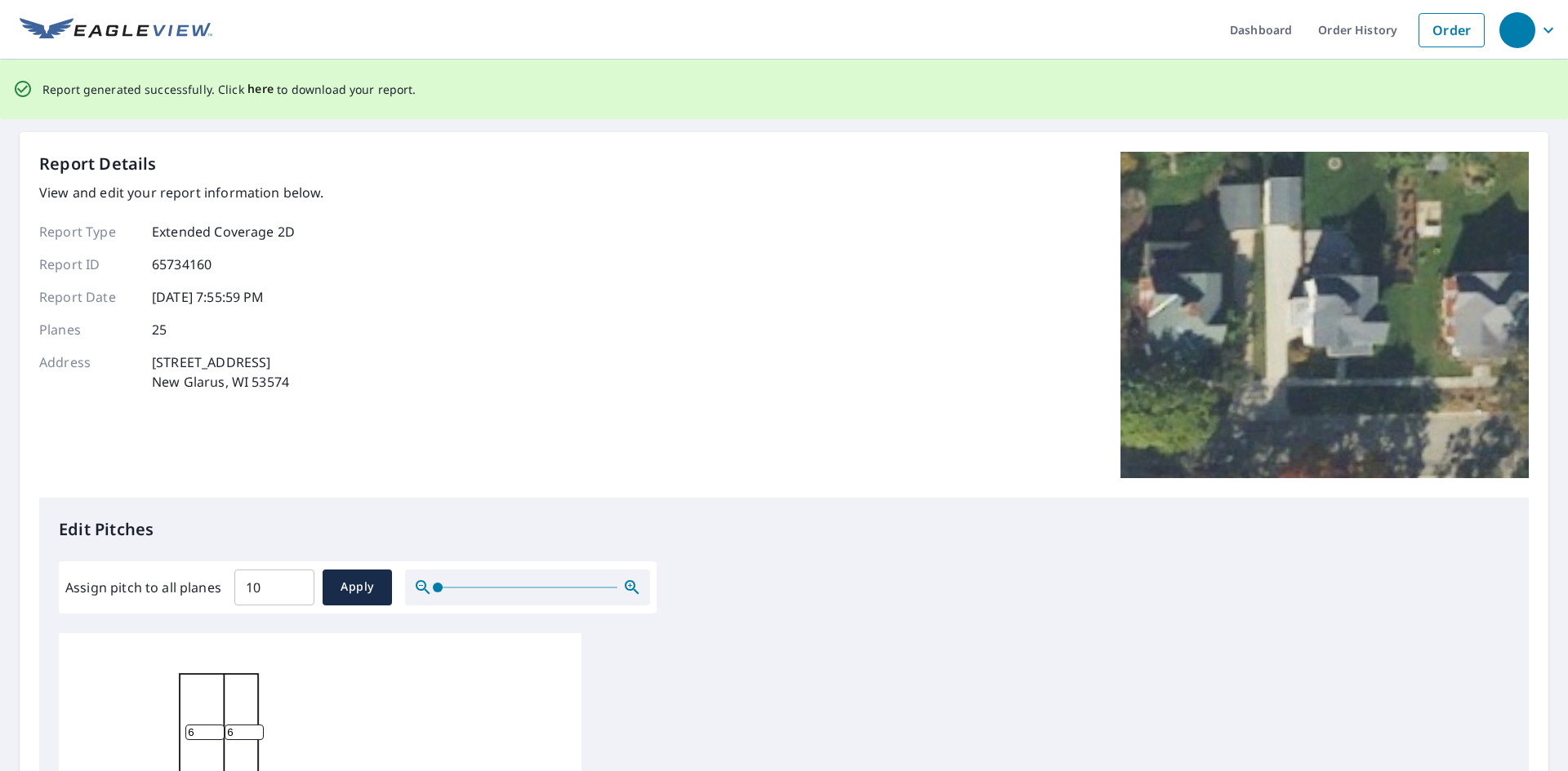
click at [254, 85] on span "here" at bounding box center [260, 90] width 27 height 21
